Goal: Use online tool/utility: Utilize a website feature to perform a specific function

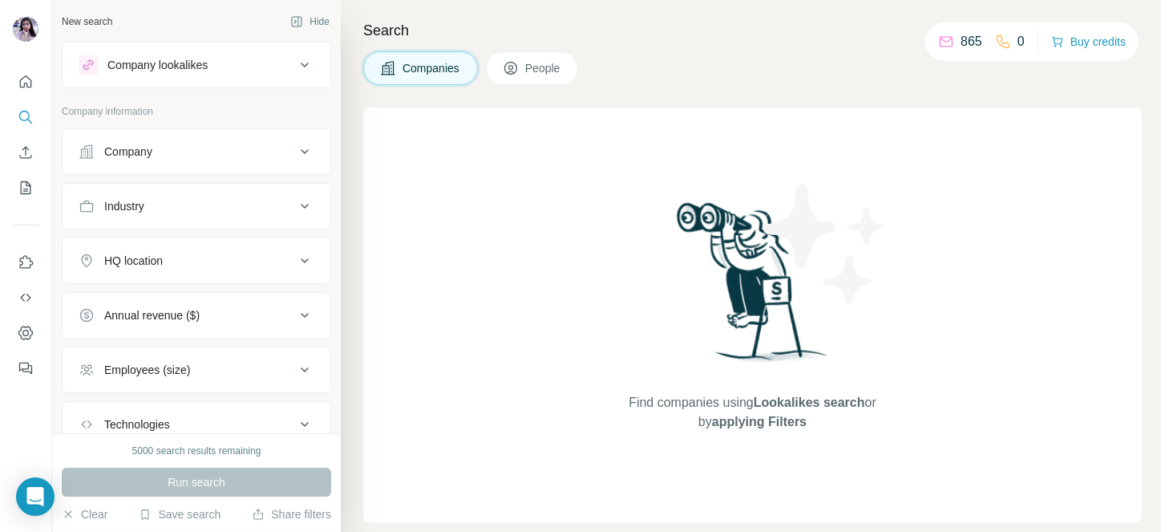
click at [150, 156] on div "Company" at bounding box center [128, 152] width 48 height 16
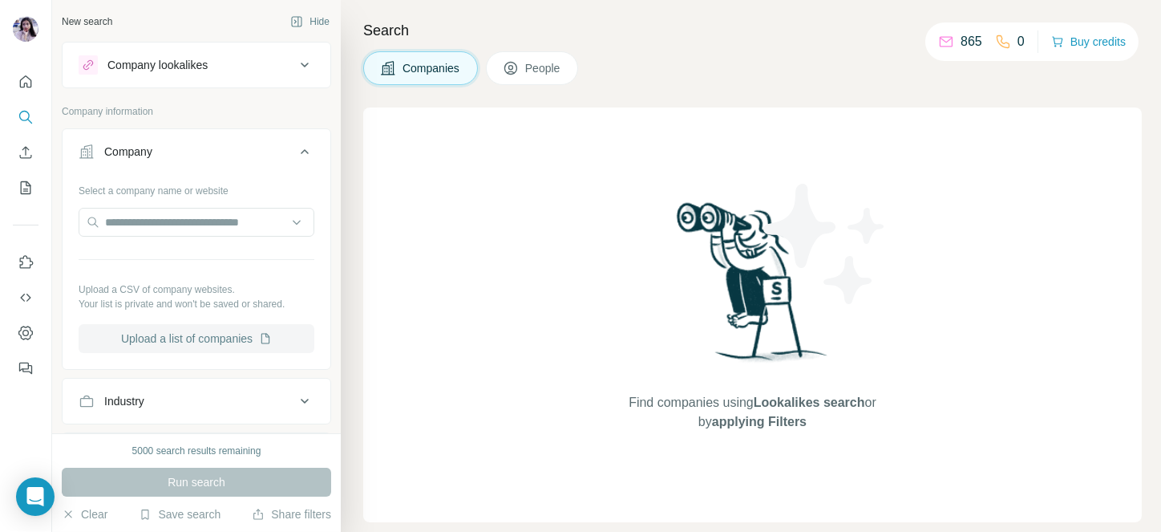
click at [212, 331] on button "Upload a list of companies" at bounding box center [197, 338] width 236 height 29
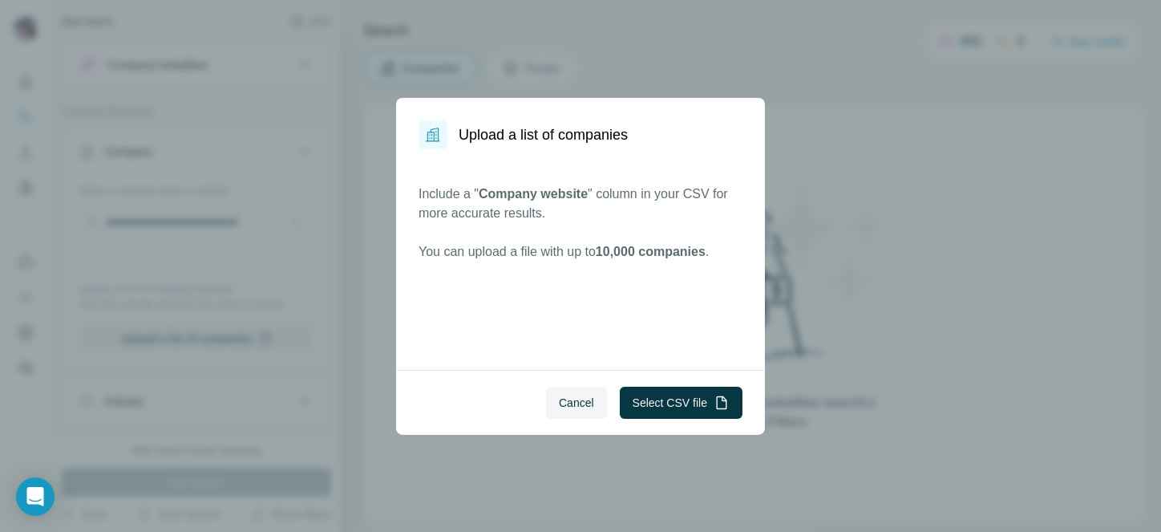
click at [682, 371] on div "Cancel Select CSV file" at bounding box center [580, 402] width 369 height 65
click at [678, 396] on button "Select CSV file" at bounding box center [681, 403] width 123 height 32
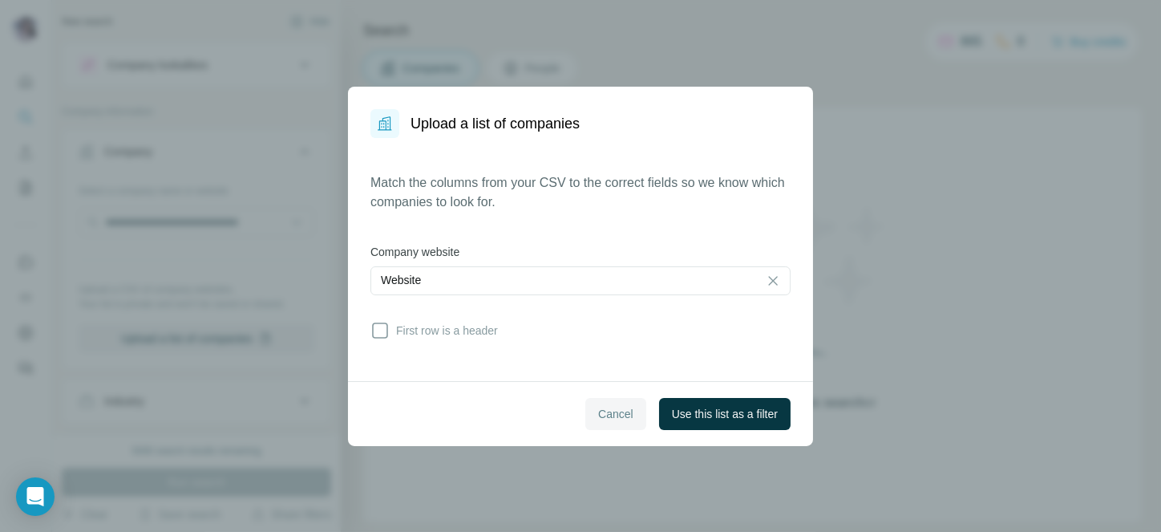
click at [606, 403] on button "Cancel" at bounding box center [616, 414] width 61 height 32
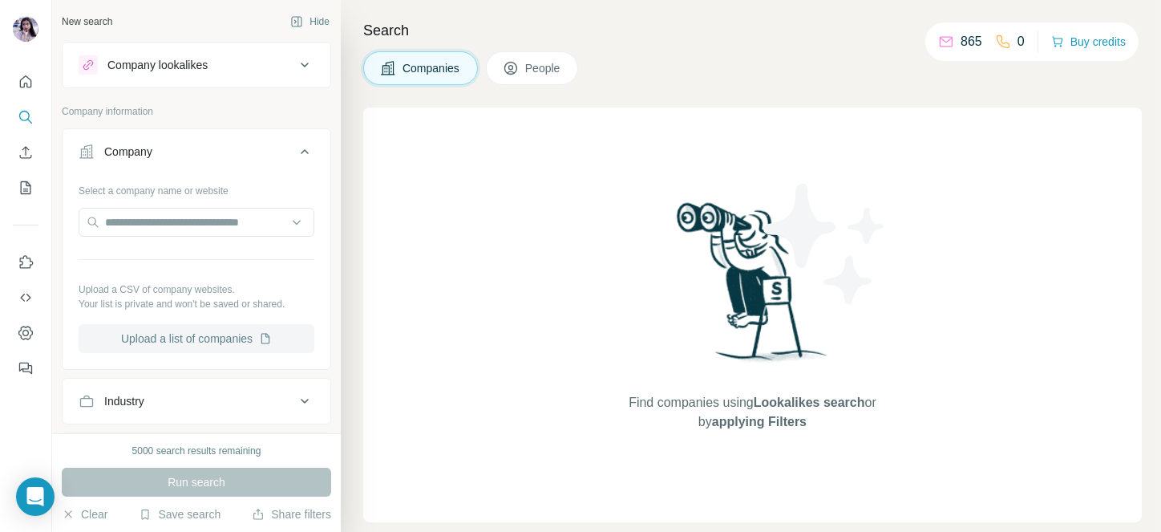
click at [189, 330] on button "Upload a list of companies" at bounding box center [197, 338] width 236 height 29
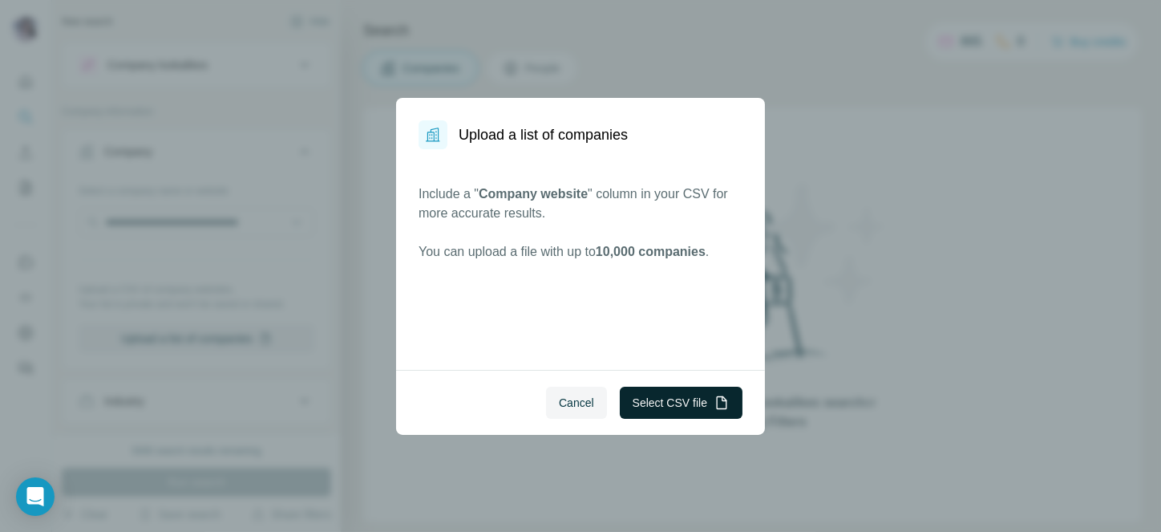
click at [717, 395] on icon "button" at bounding box center [722, 403] width 16 height 16
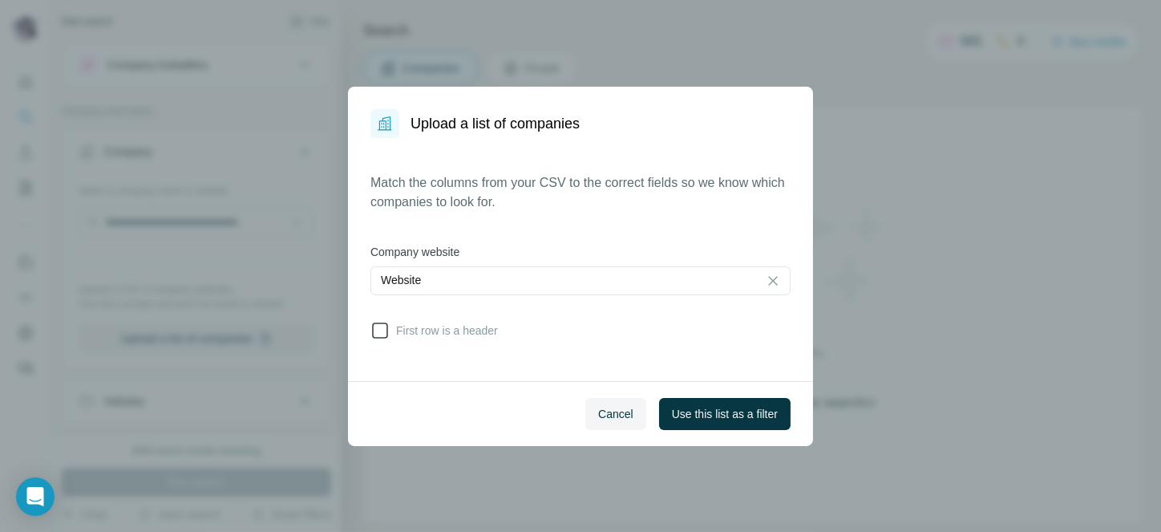
click at [482, 334] on span "First row is a header" at bounding box center [444, 330] width 108 height 16
click at [683, 403] on button "Use this list as a filter" at bounding box center [725, 414] width 132 height 32
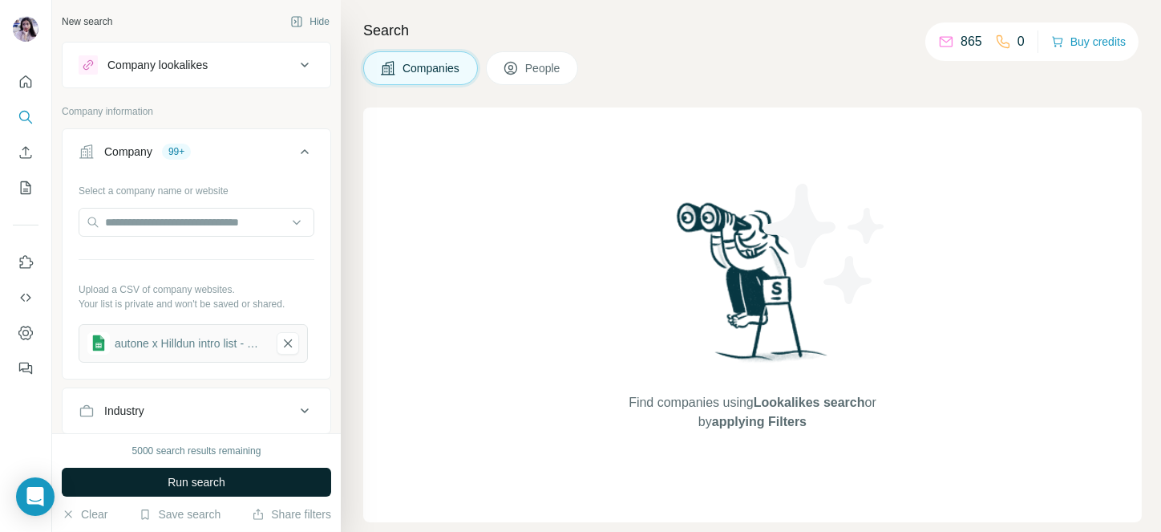
click at [238, 476] on button "Run search" at bounding box center [197, 482] width 270 height 29
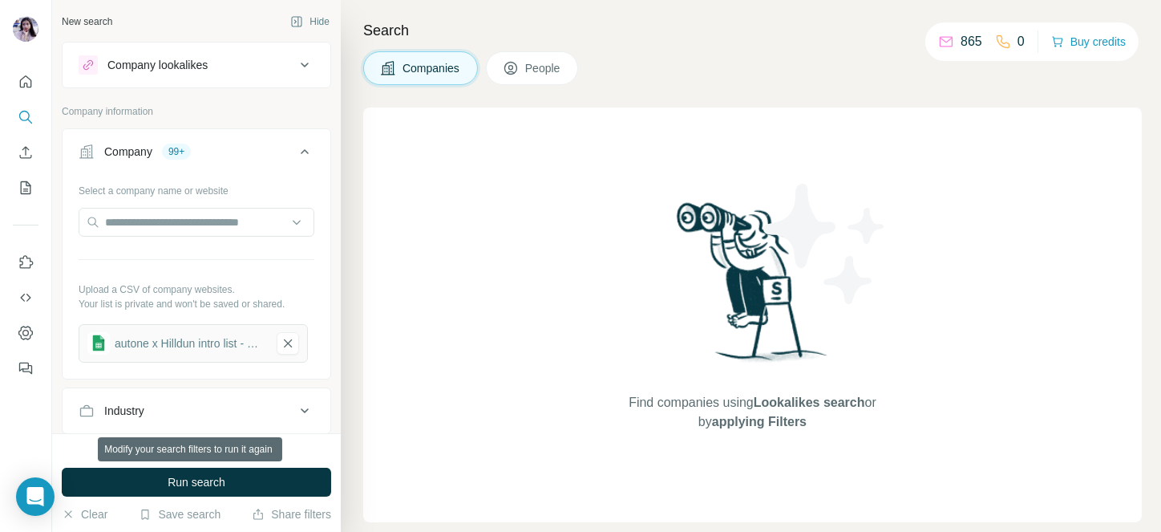
click at [238, 476] on button "Run search" at bounding box center [197, 482] width 270 height 29
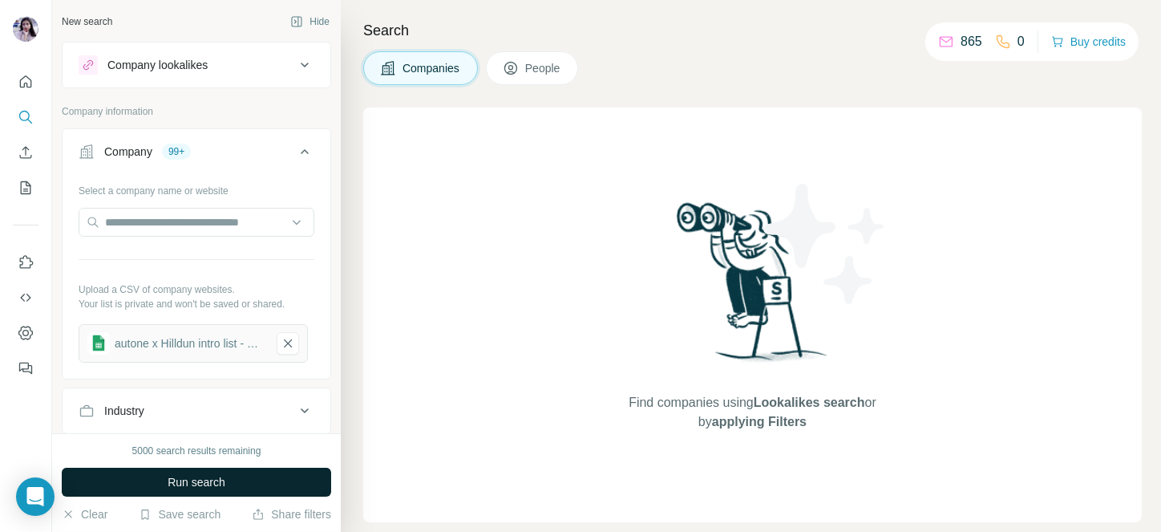
click at [188, 477] on span "Run search" at bounding box center [197, 482] width 58 height 16
click at [285, 336] on icon "button" at bounding box center [288, 343] width 14 height 16
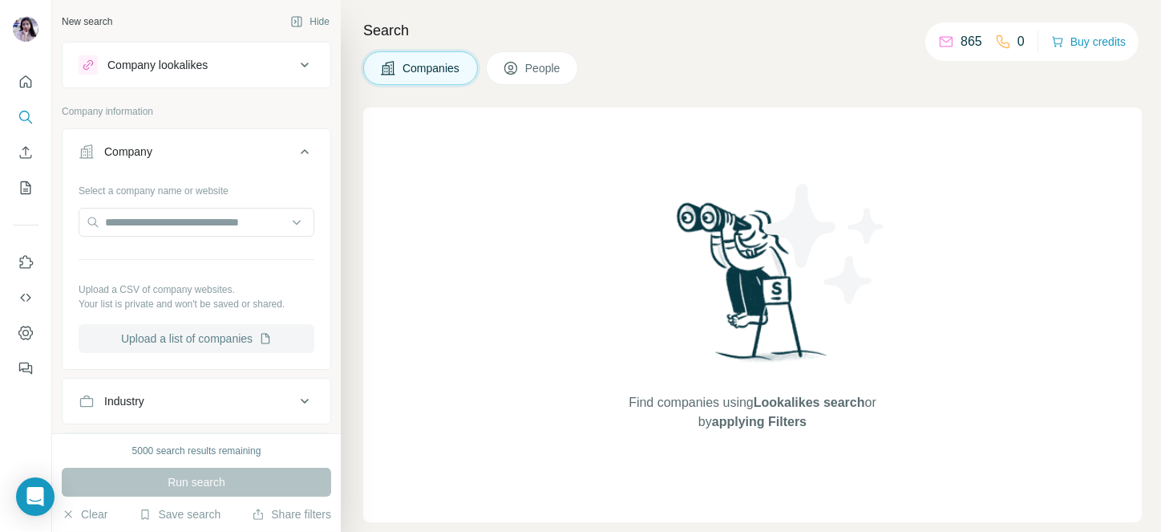
click at [229, 334] on button "Upload a list of companies" at bounding box center [197, 338] width 236 height 29
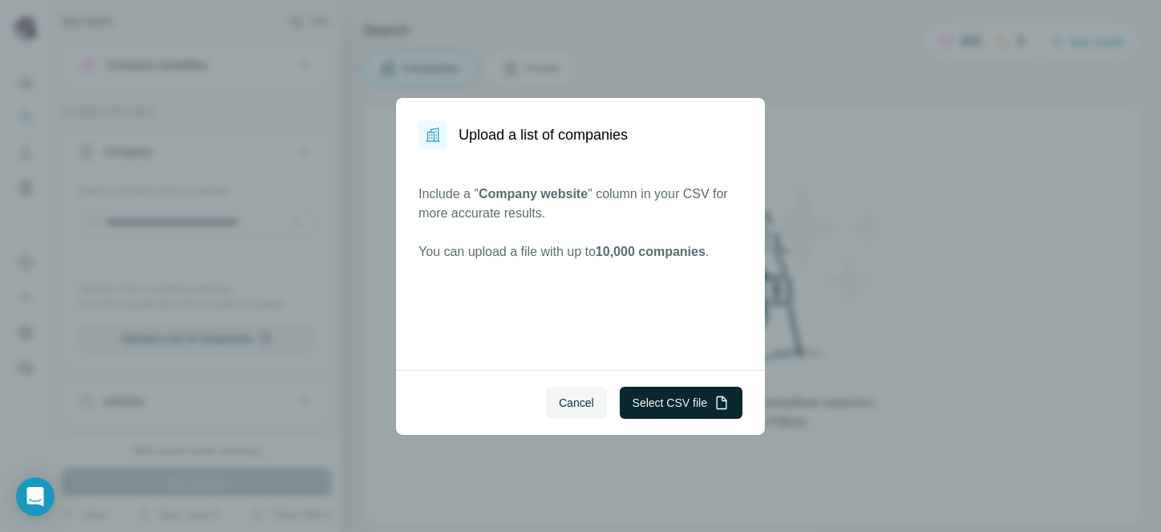
click at [695, 394] on button "Select CSV file" at bounding box center [681, 403] width 123 height 32
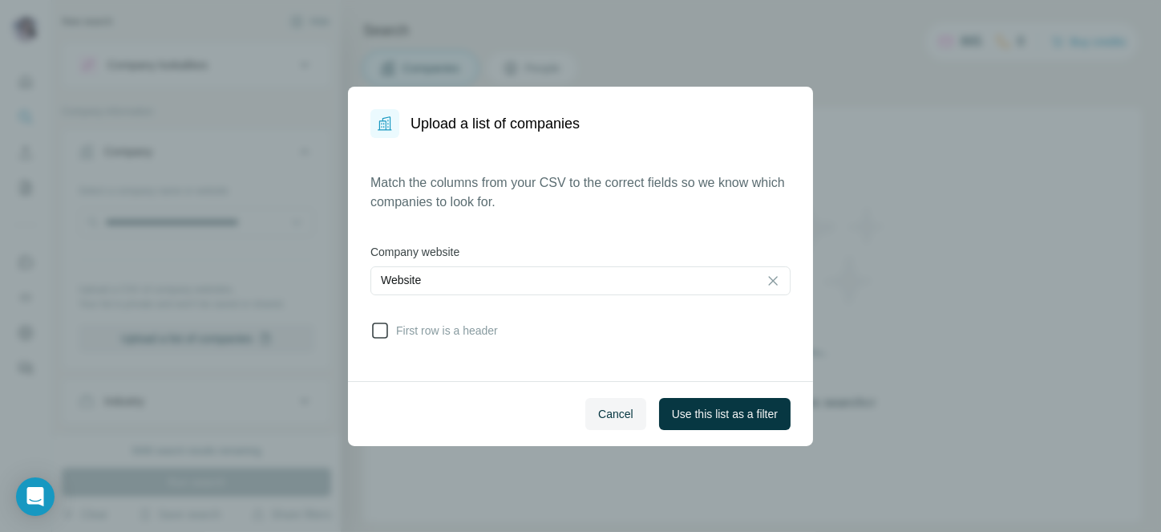
click at [498, 328] on span "First row is a header" at bounding box center [444, 330] width 108 height 16
click at [698, 402] on button "Use this list as a filter" at bounding box center [725, 414] width 132 height 32
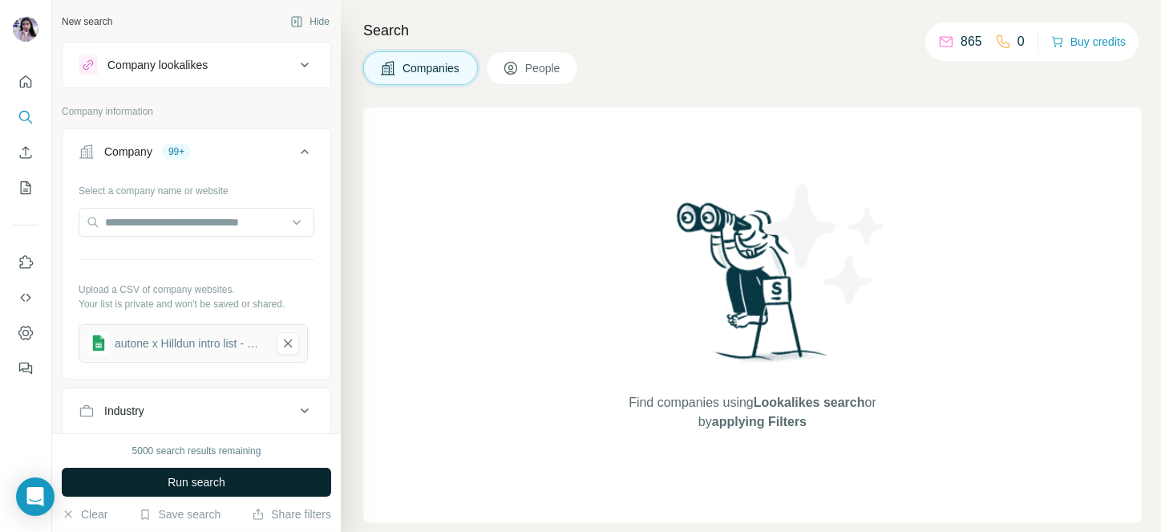
click at [192, 481] on span "Run search" at bounding box center [197, 482] width 58 height 16
click at [295, 145] on icon at bounding box center [304, 151] width 19 height 19
